Goal: Information Seeking & Learning: Learn about a topic

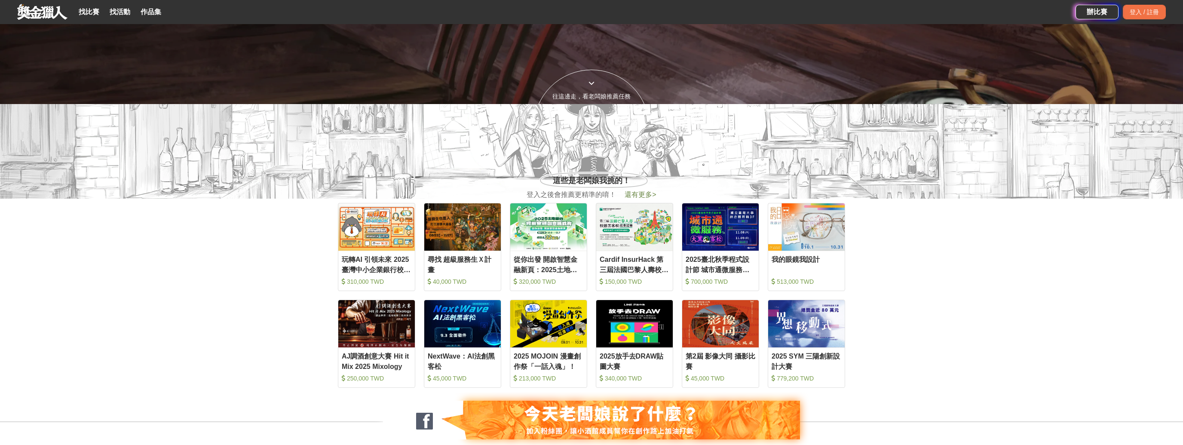
scroll to position [364, 0]
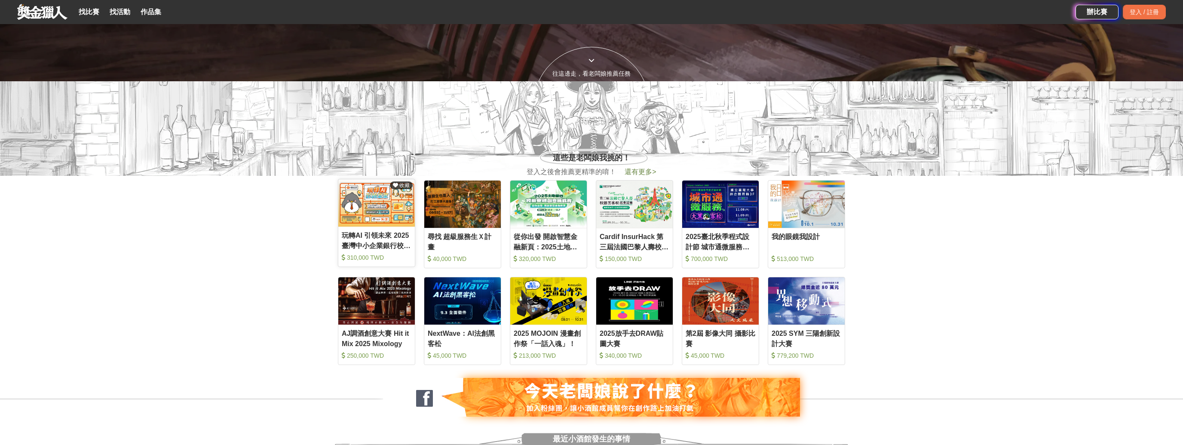
click at [382, 212] on img at bounding box center [376, 202] width 77 height 47
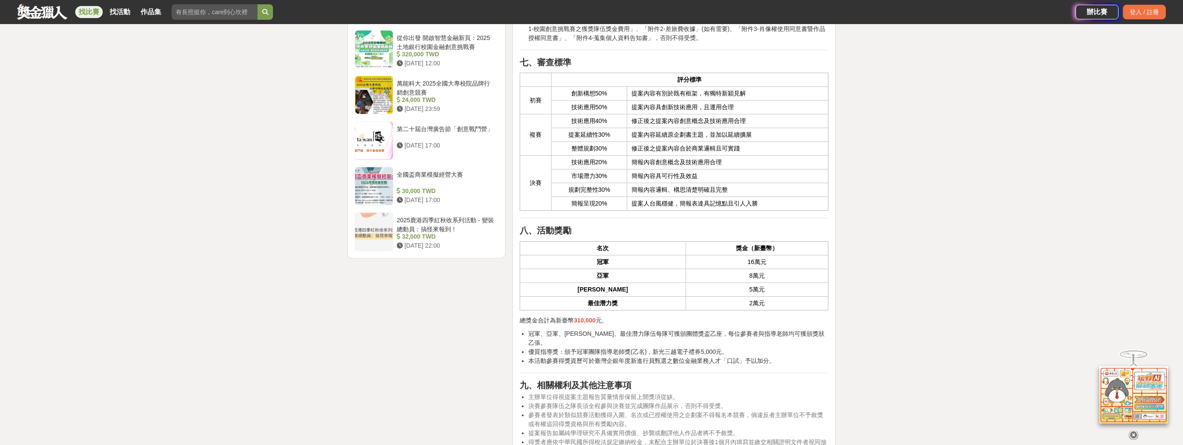
scroll to position [1288, 0]
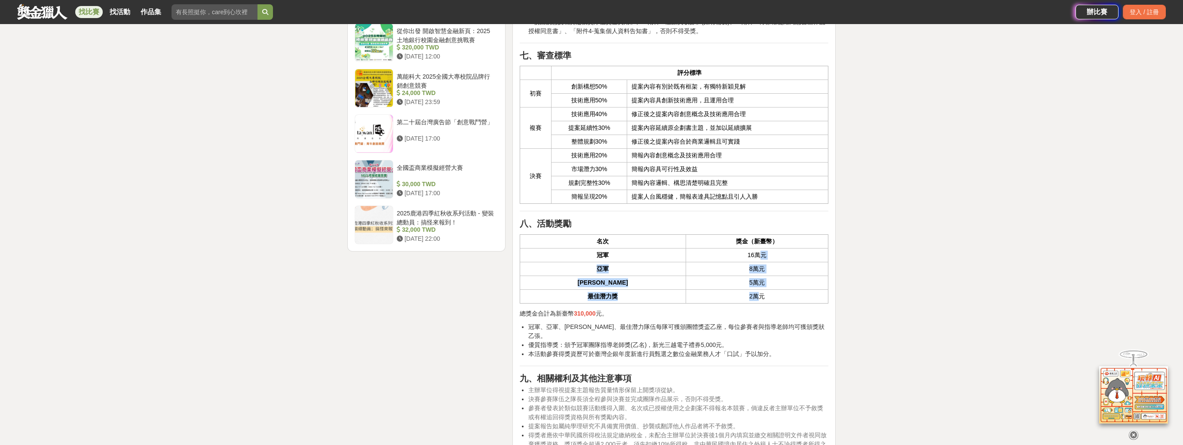
drag, startPoint x: 741, startPoint y: 261, endPoint x: 743, endPoint y: 295, distance: 34.5
click at [740, 295] on tbody "冠軍 16萬元 亞軍 8萬元 [PERSON_NAME] 5萬元 最佳潛力獎 2萬元" at bounding box center [674, 276] width 308 height 55
click at [787, 297] on td "2萬元" at bounding box center [757, 297] width 142 height 14
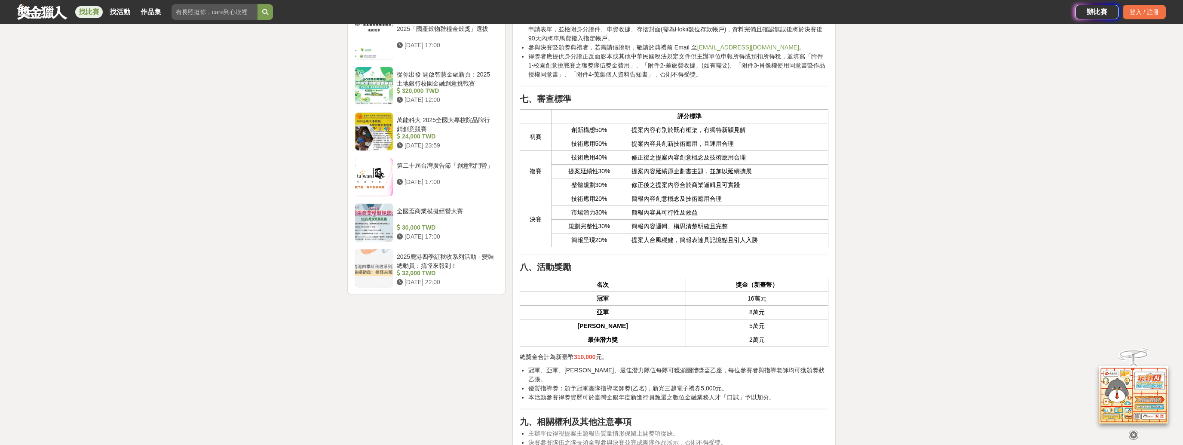
scroll to position [1158, 0]
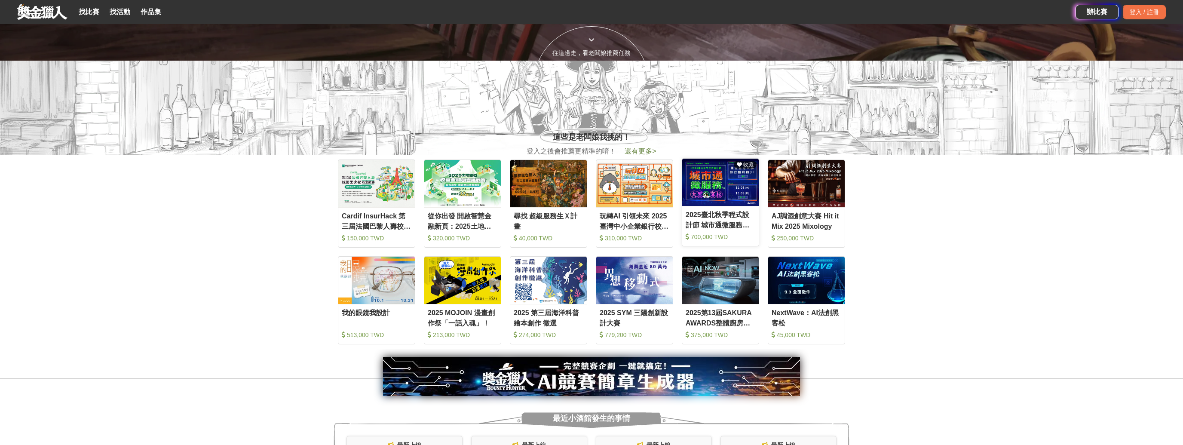
scroll to position [364, 0]
